Goal: Task Accomplishment & Management: Manage account settings

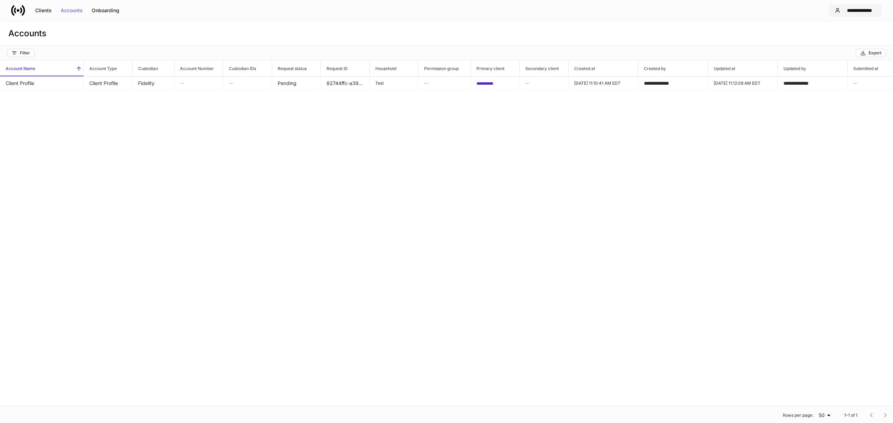
click at [839, 10] on icon "button" at bounding box center [838, 11] width 6 height 6
click at [814, 68] on li "Logout" at bounding box center [829, 68] width 95 height 13
